Goal: Obtain resource: Obtain resource

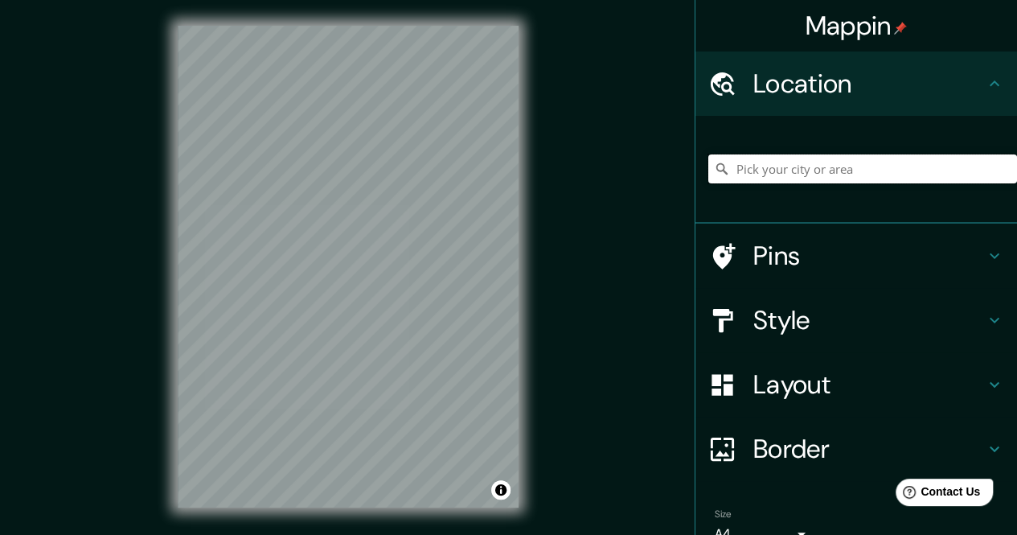
click at [860, 167] on input "Pick your city or area" at bounding box center [862, 168] width 309 height 29
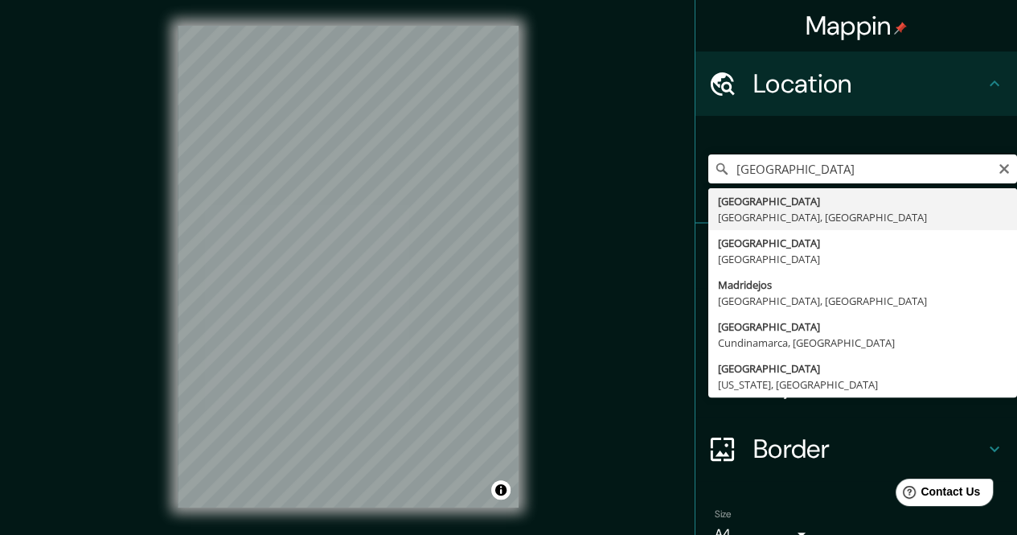
type input "Madrid, Madrid, Spain"
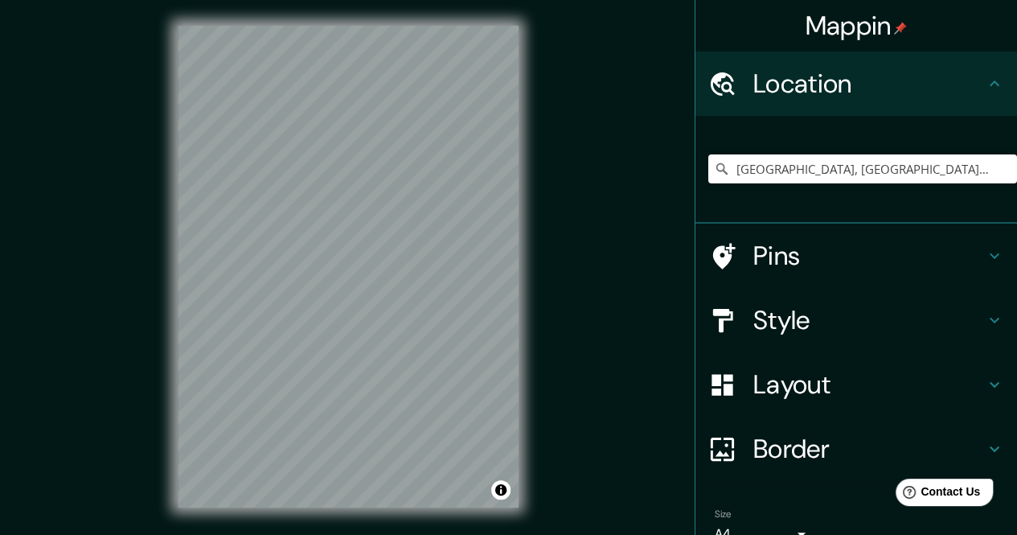
click at [819, 313] on h4 "Style" at bounding box center [869, 320] width 232 height 32
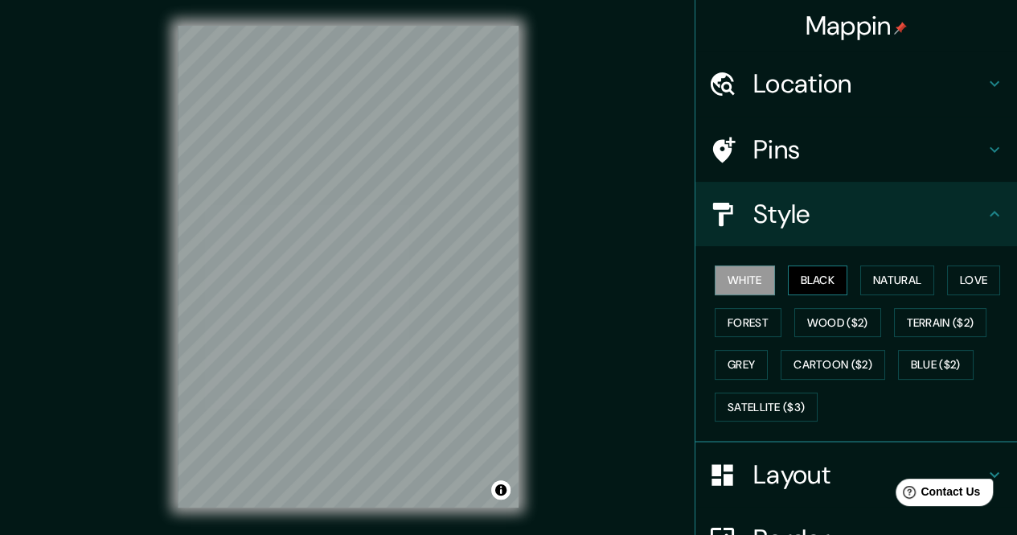
click at [826, 286] on button "Black" at bounding box center [818, 280] width 60 height 30
click at [862, 281] on button "Natural" at bounding box center [897, 280] width 74 height 30
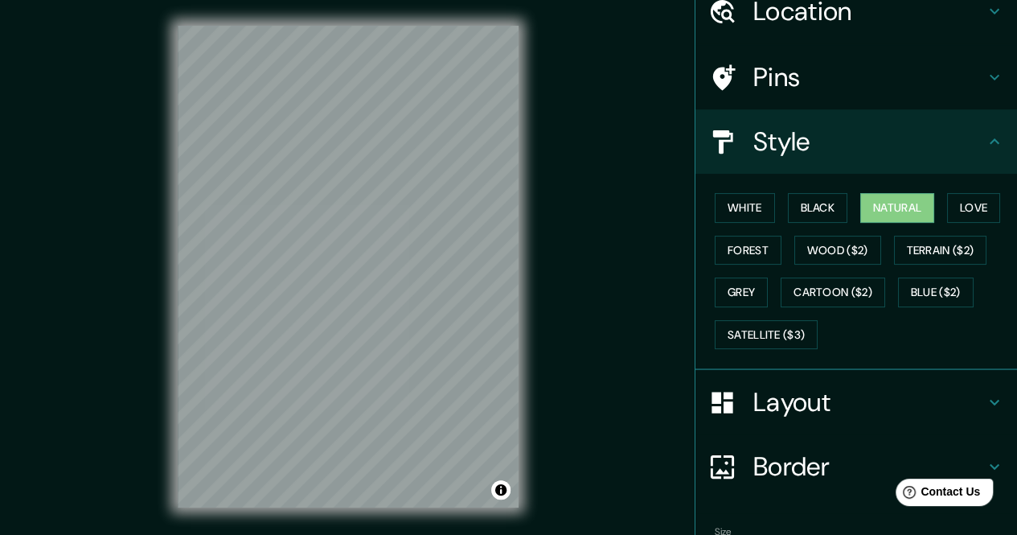
scroll to position [161, 0]
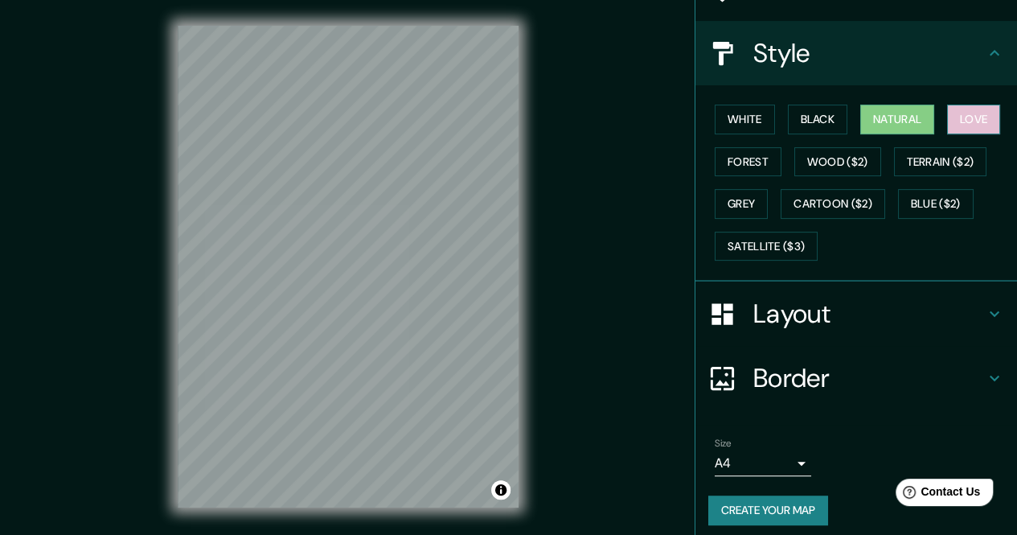
click at [967, 126] on button "Love" at bounding box center [973, 120] width 53 height 30
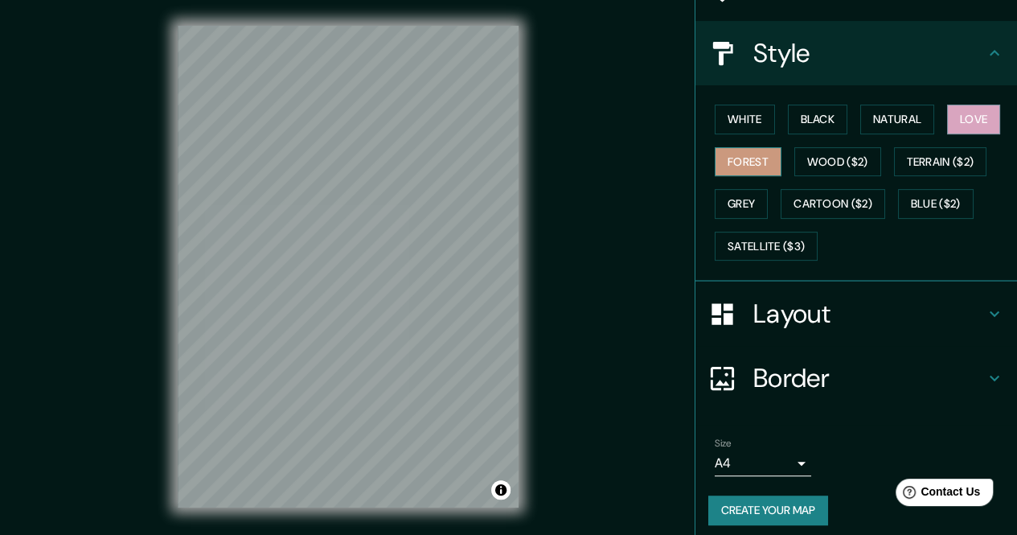
click at [749, 166] on button "Forest" at bounding box center [748, 162] width 67 height 30
click at [857, 162] on button "Wood ($2)" at bounding box center [837, 162] width 87 height 30
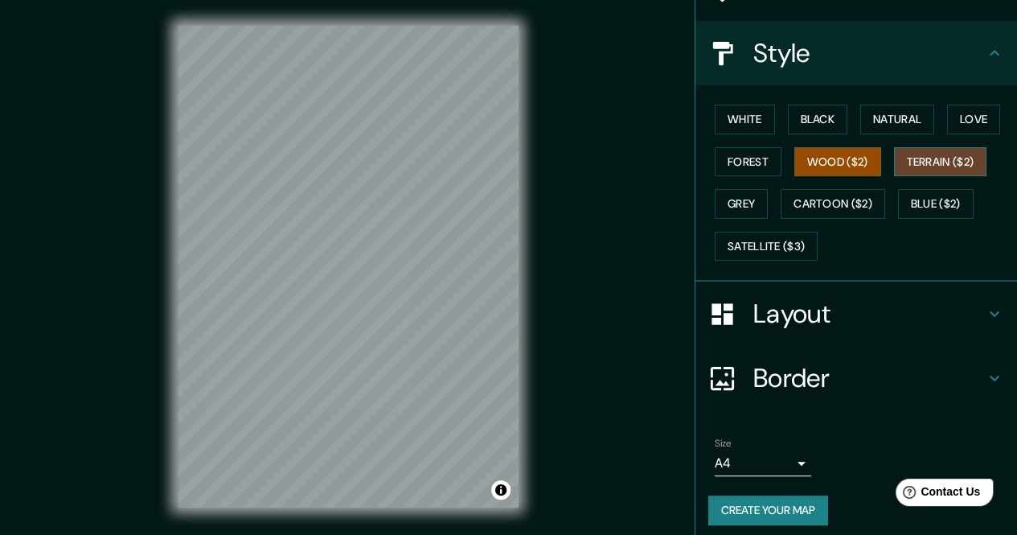
click at [904, 162] on button "Terrain ($2)" at bounding box center [940, 162] width 93 height 30
click at [806, 118] on button "Black" at bounding box center [818, 120] width 60 height 30
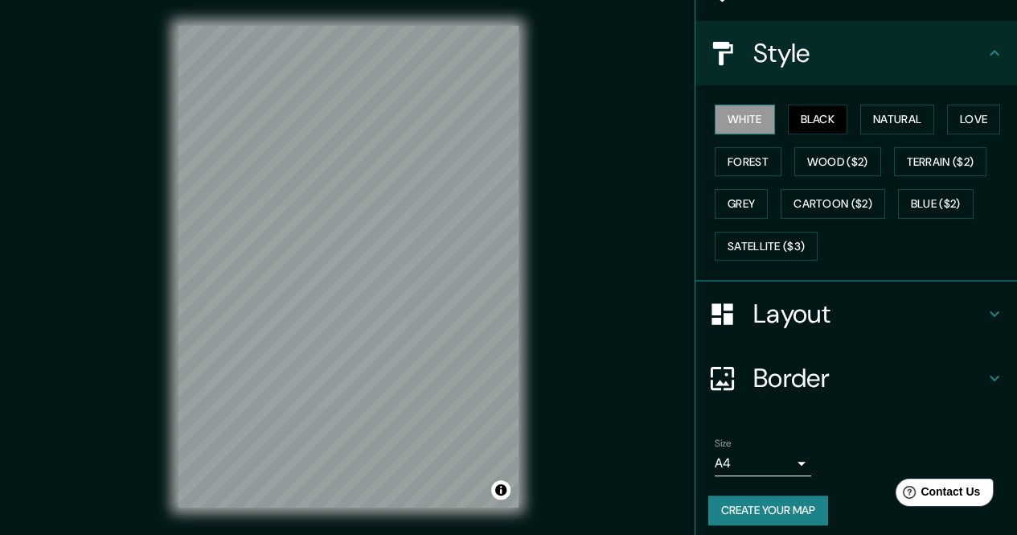
click at [723, 115] on button "White" at bounding box center [745, 120] width 60 height 30
click at [884, 121] on button "Natural" at bounding box center [897, 120] width 74 height 30
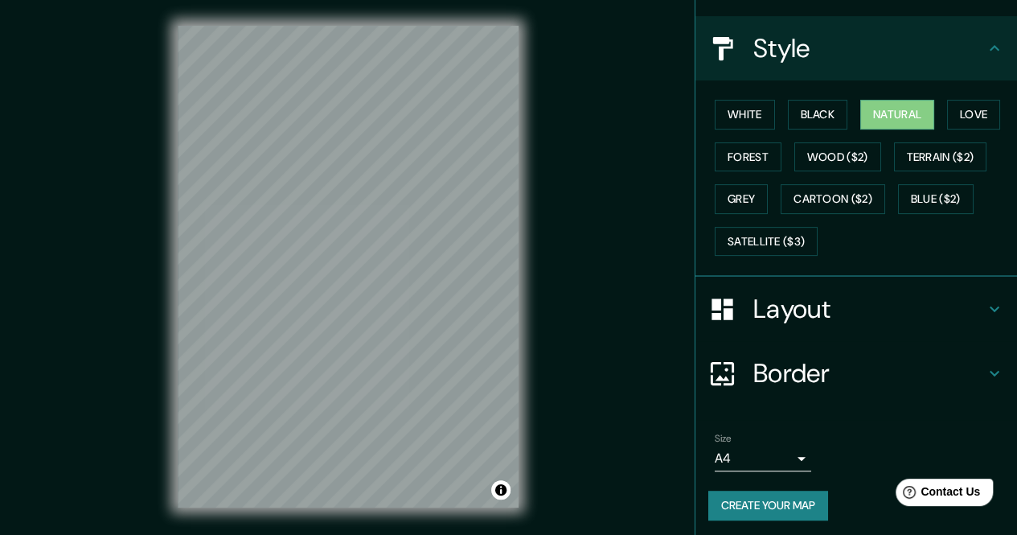
scroll to position [167, 0]
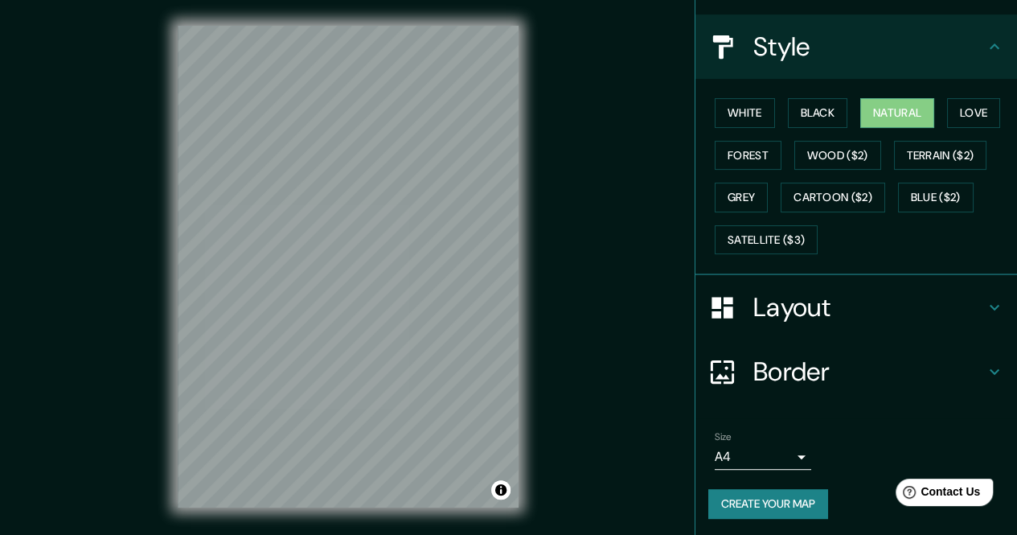
click at [771, 497] on button "Create your map" at bounding box center [768, 504] width 120 height 30
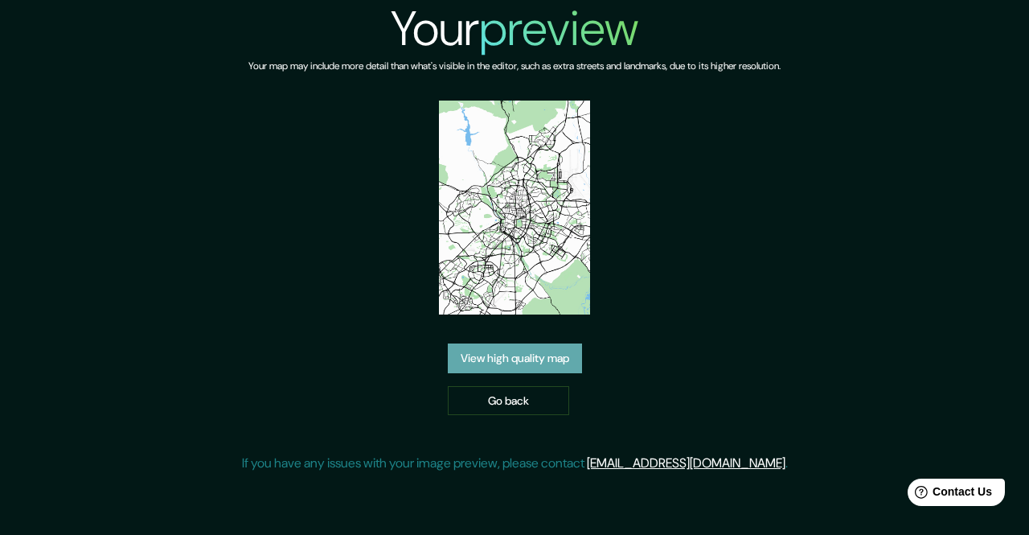
click at [549, 364] on link "View high quality map" at bounding box center [515, 358] width 134 height 30
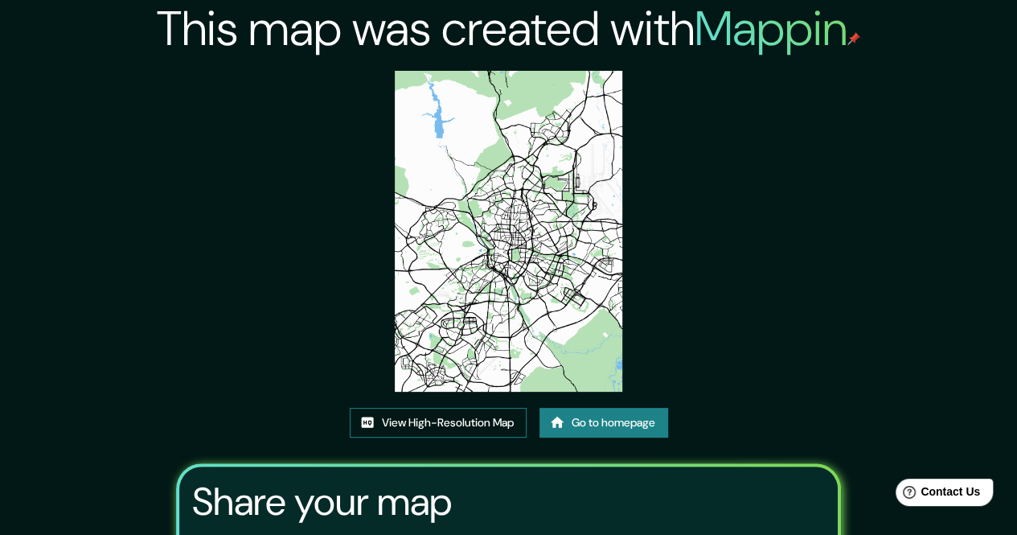
click at [481, 417] on link "View High-Resolution Map" at bounding box center [438, 423] width 177 height 30
click at [597, 417] on link "Go to homepage" at bounding box center [604, 423] width 129 height 30
click at [437, 418] on link "View High-Resolution Map" at bounding box center [438, 423] width 177 height 30
click at [529, 139] on img at bounding box center [508, 231] width 227 height 321
